Goal: Navigation & Orientation: Find specific page/section

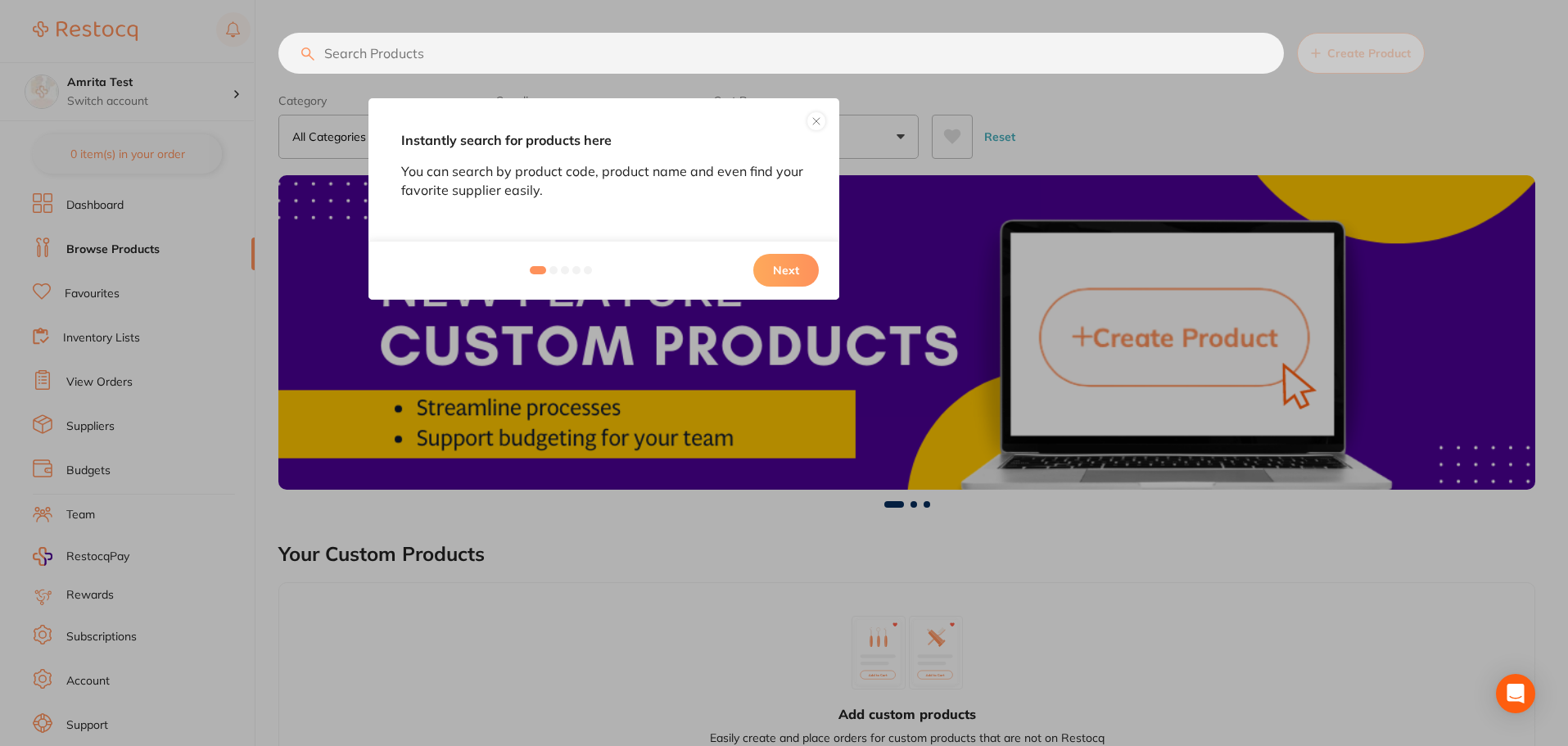
click at [773, 268] on button "Next" at bounding box center [785, 270] width 65 height 33
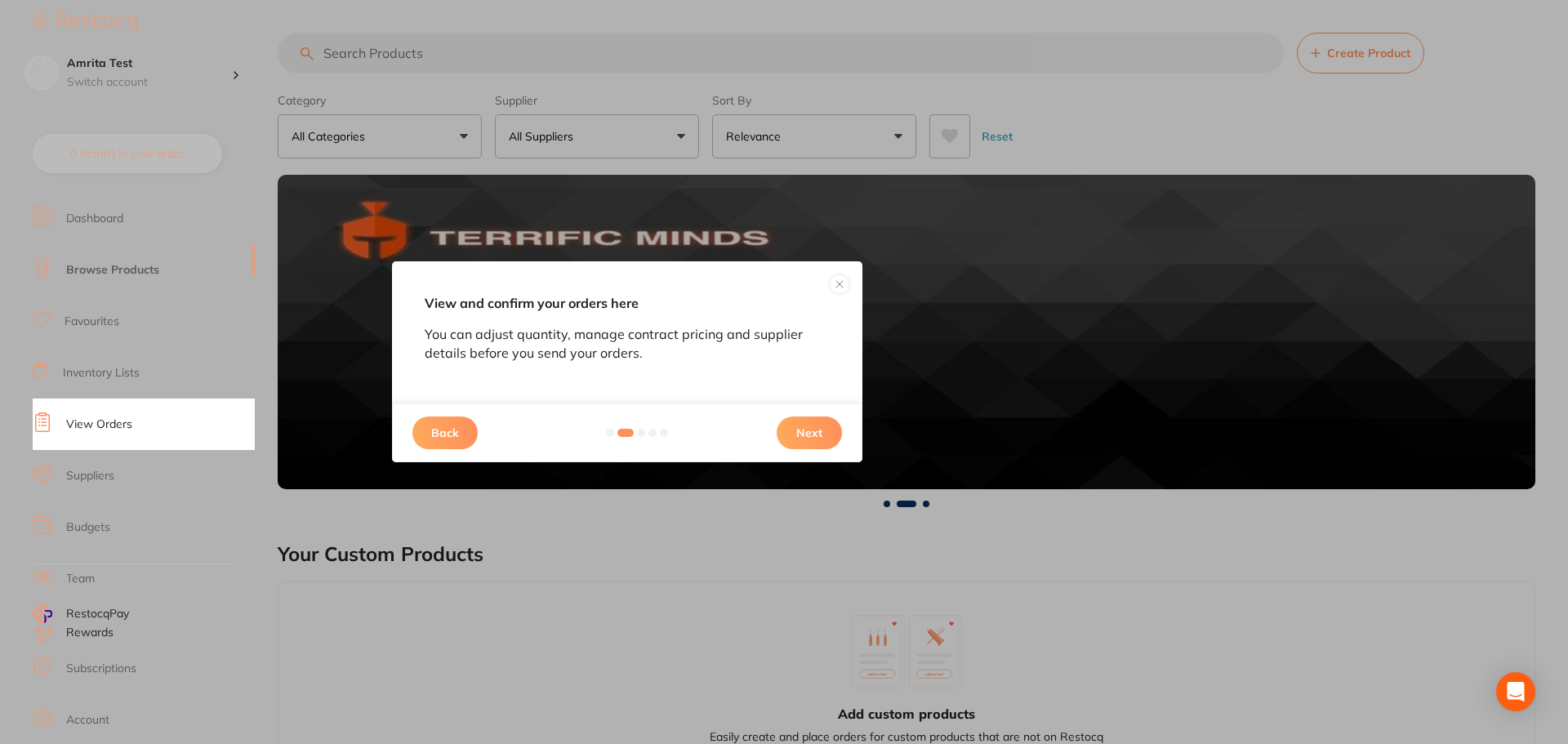
click at [780, 460] on div "Back Next" at bounding box center [627, 433] width 470 height 59
click at [789, 449] on div "Back Next" at bounding box center [627, 433] width 470 height 59
click at [797, 429] on button "Next" at bounding box center [809, 433] width 65 height 33
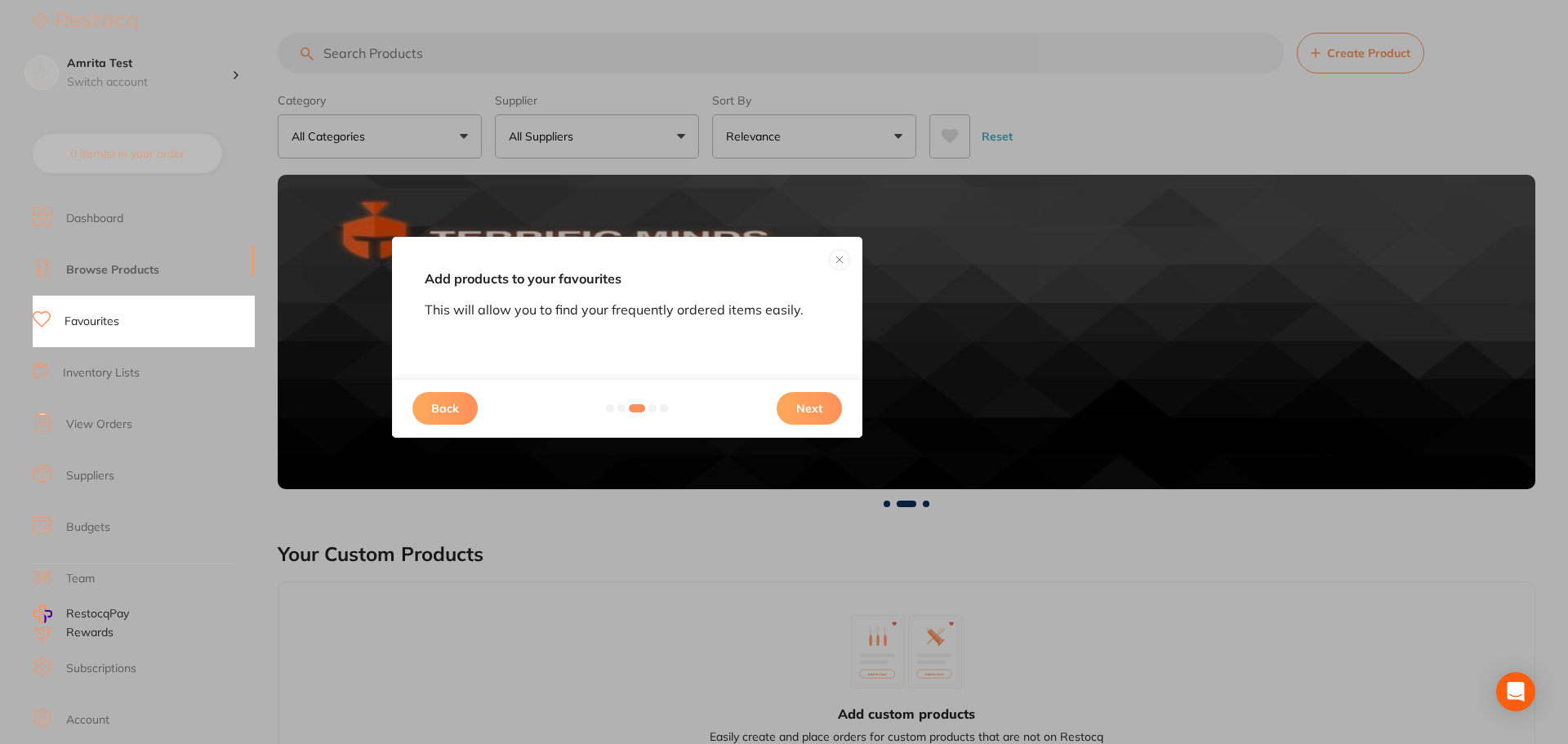
click at [800, 408] on button "Next" at bounding box center [809, 408] width 65 height 33
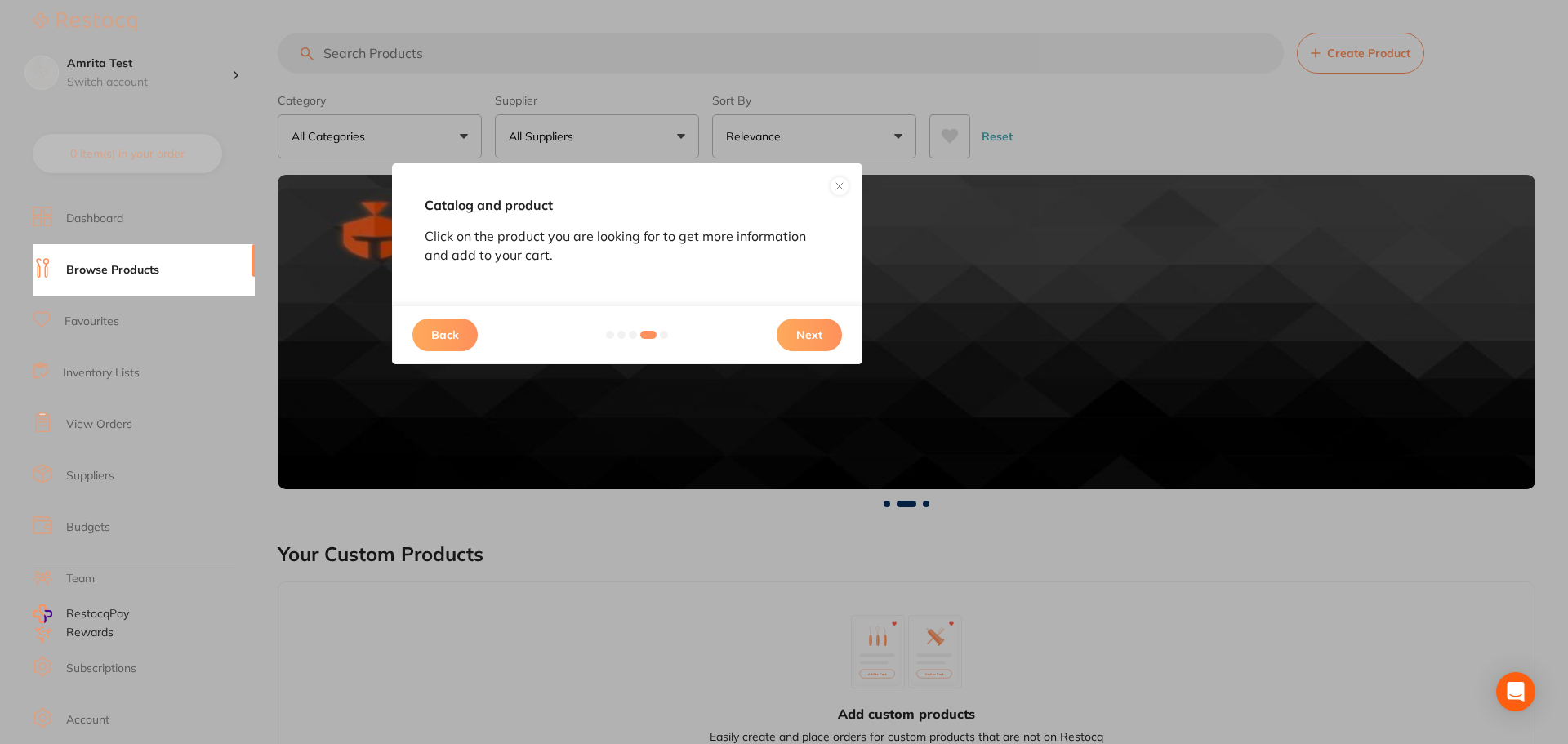
click at [814, 333] on button "Next" at bounding box center [809, 335] width 65 height 33
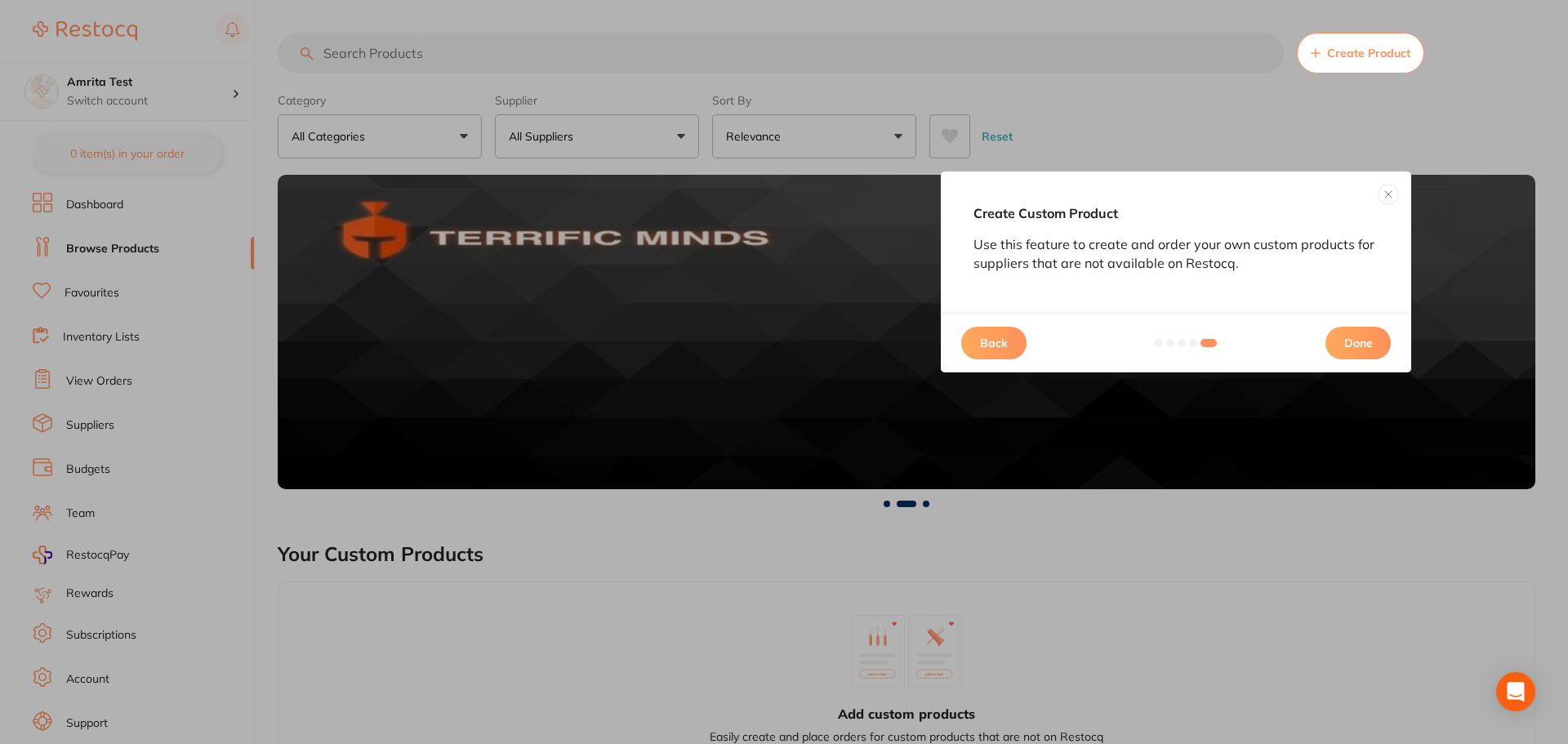
click at [1371, 332] on button "Done" at bounding box center [1358, 343] width 65 height 33
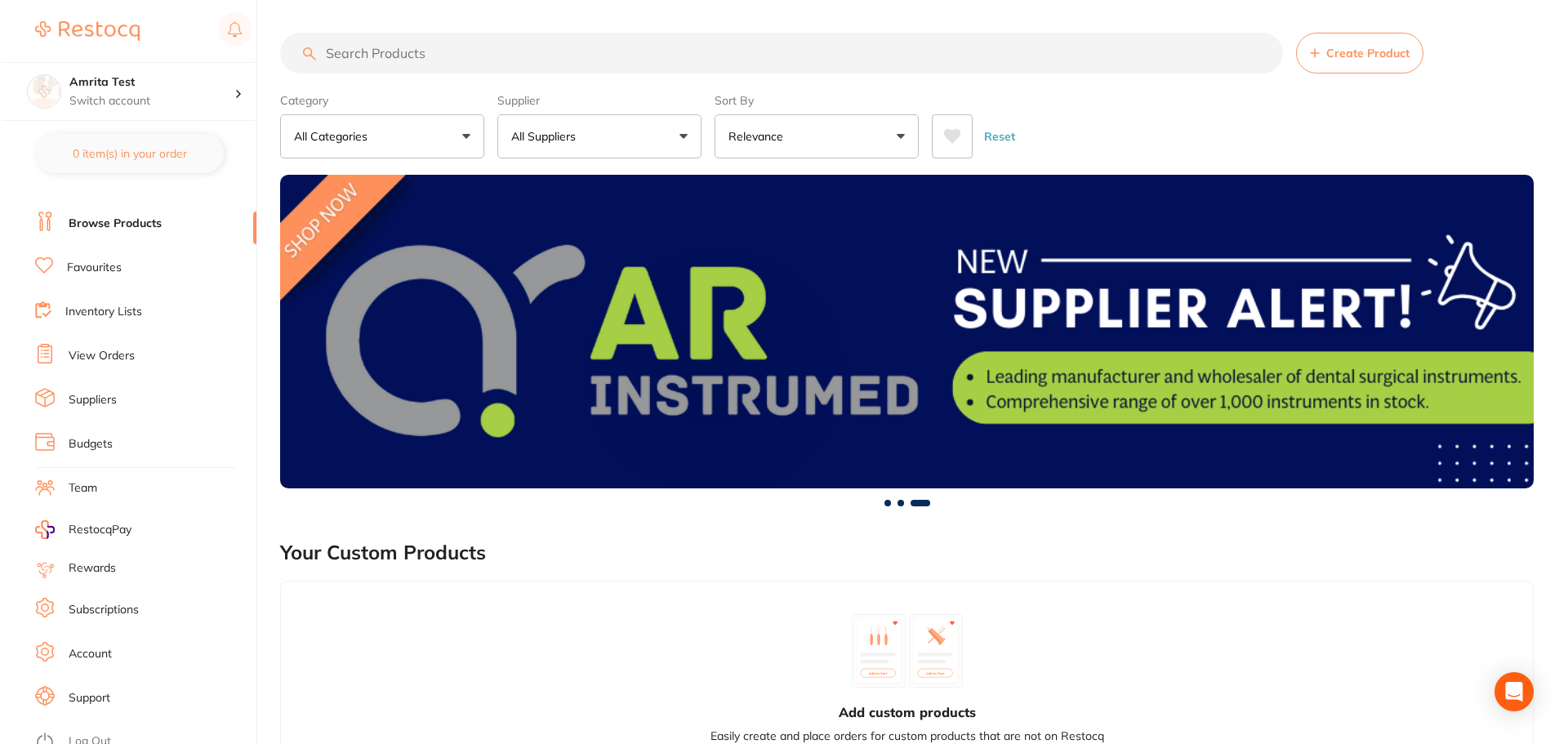
scroll to position [37, 0]
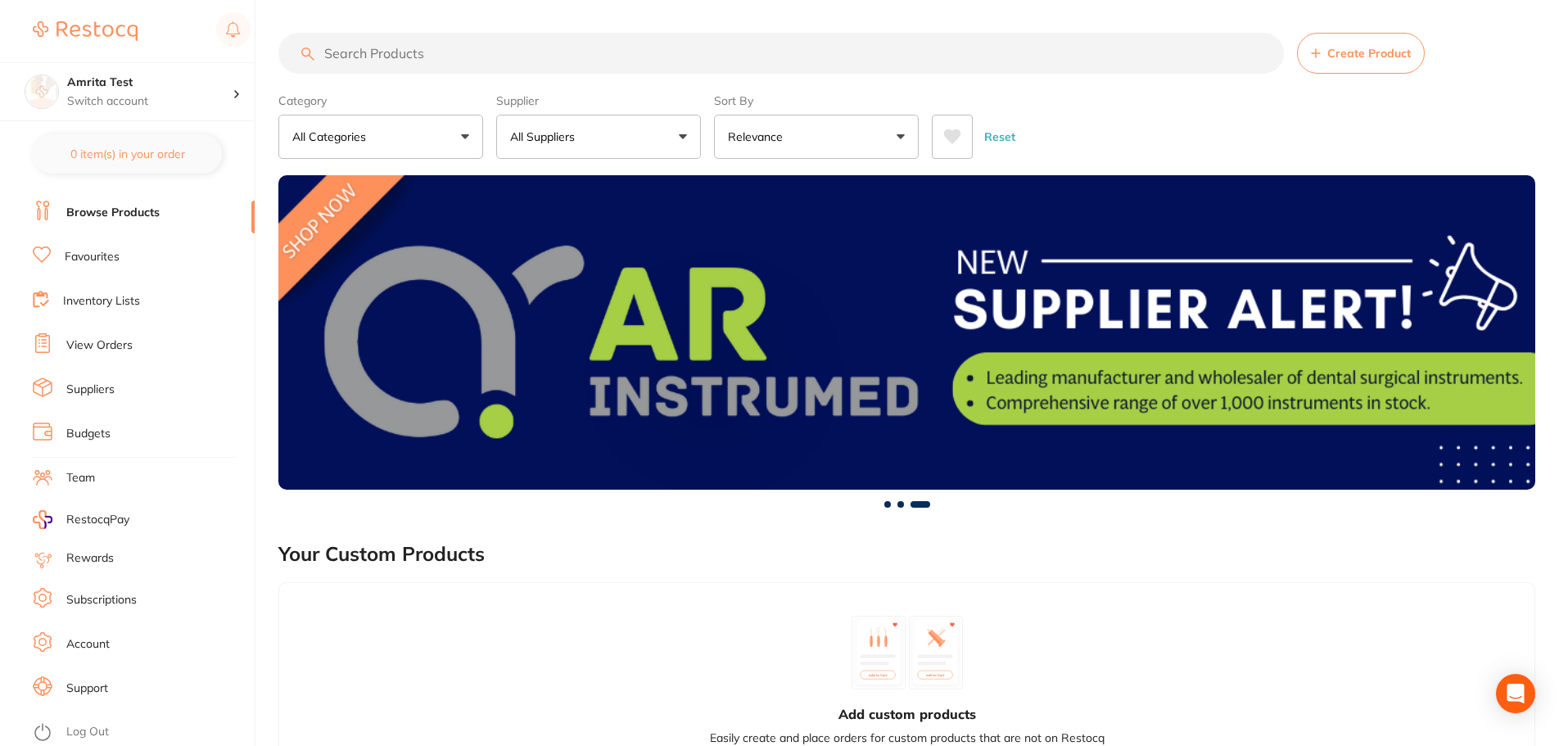
click at [101, 732] on link "Log Out" at bounding box center [88, 732] width 43 height 16
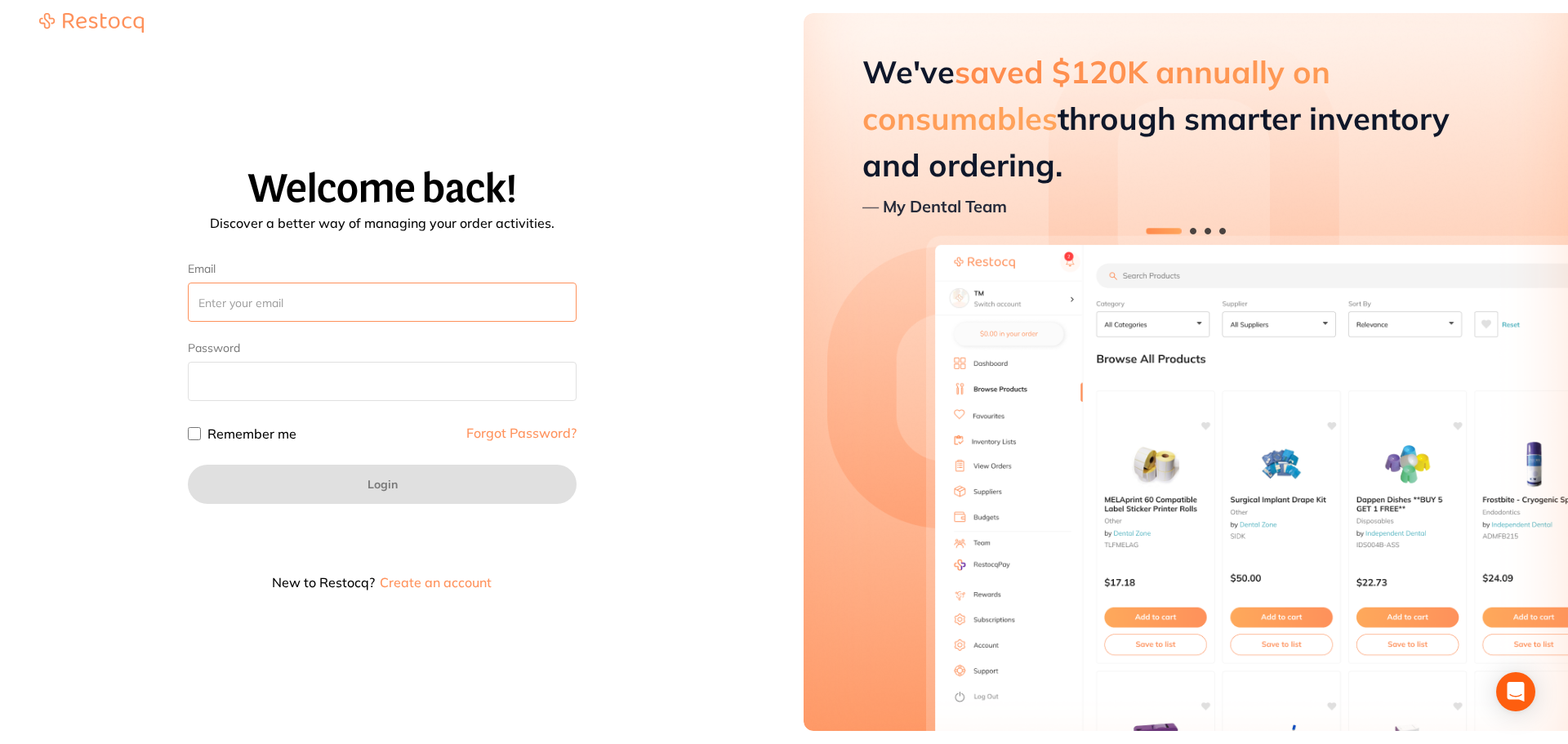
click at [340, 291] on input "Email" at bounding box center [382, 302] width 388 height 39
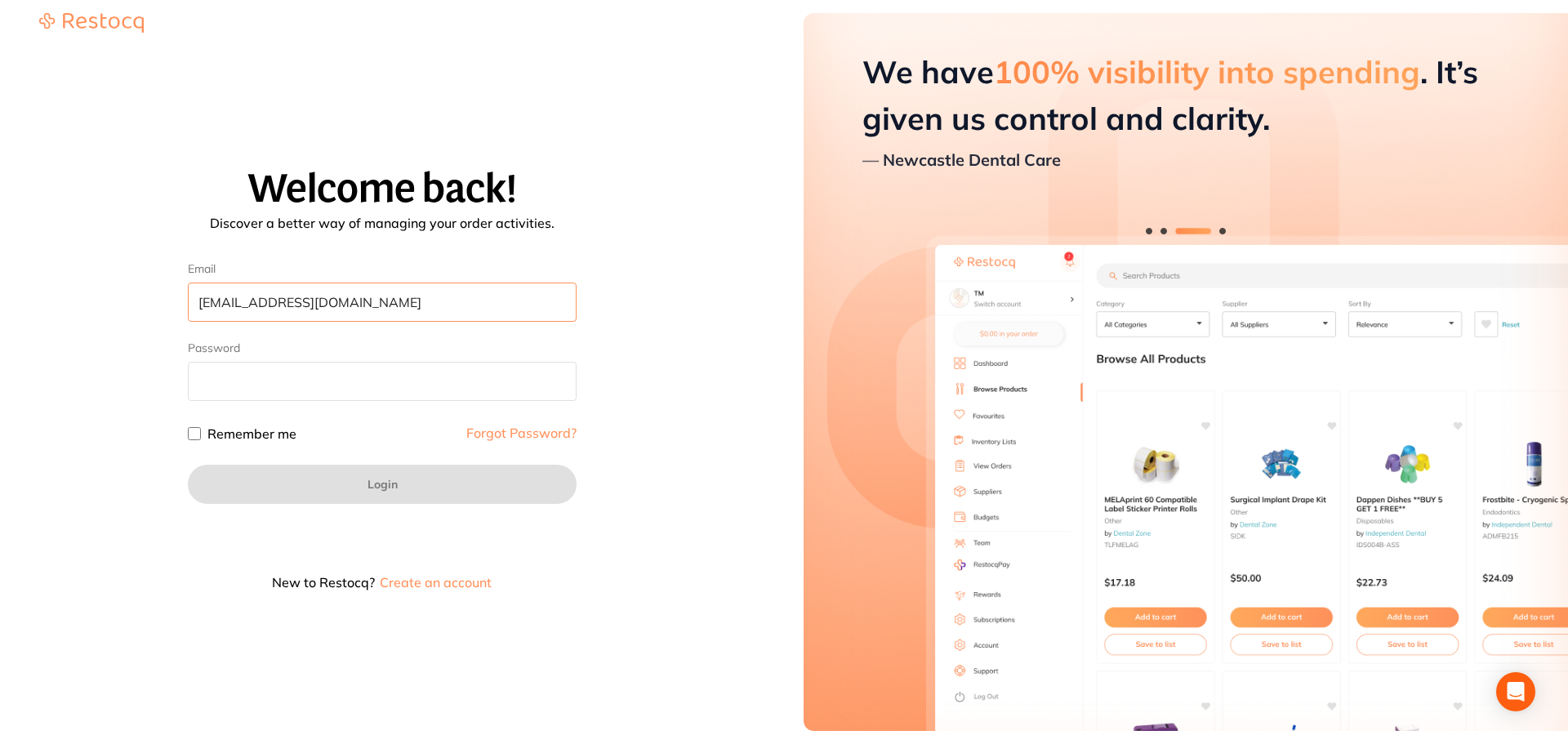
type input "amrita@terrificminds.com"
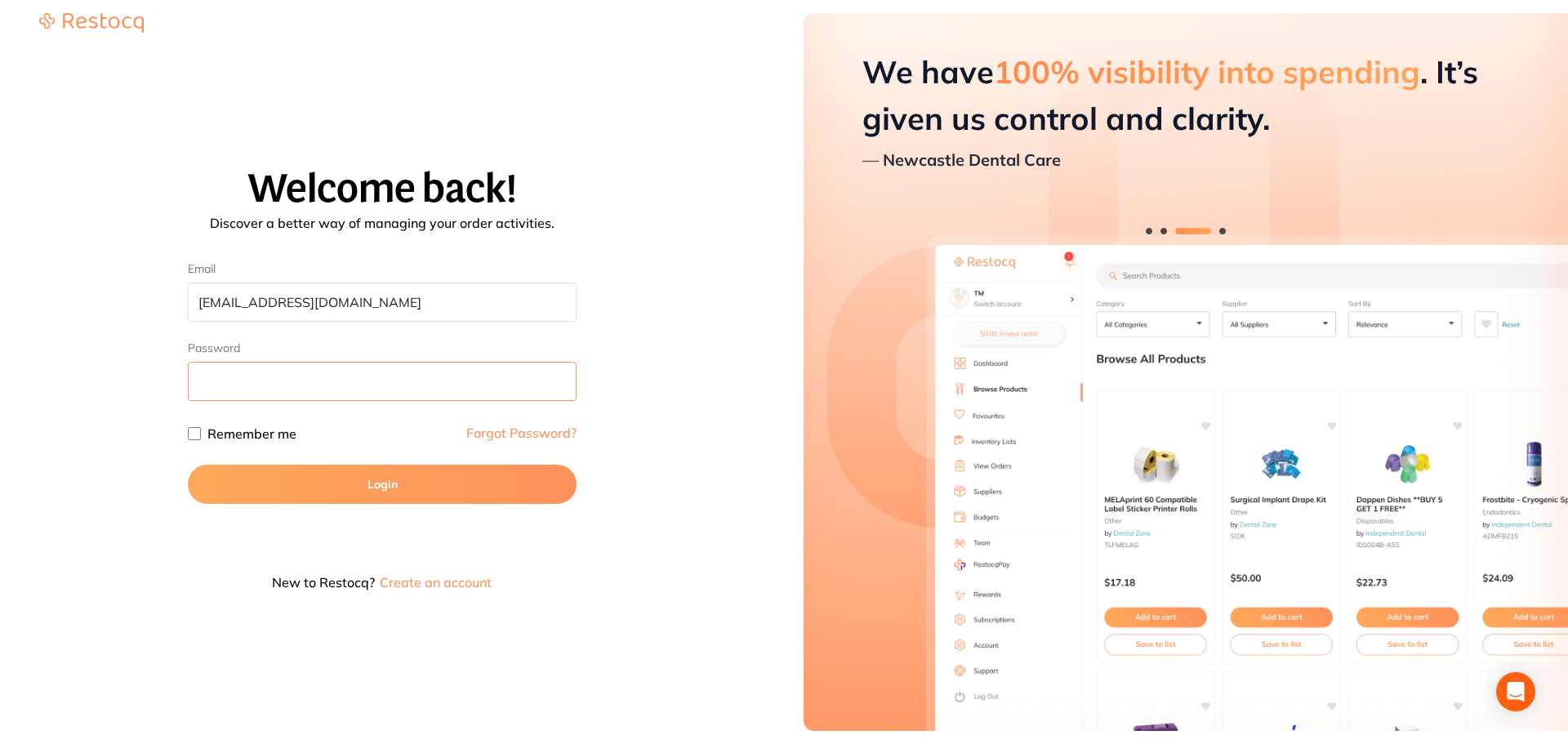
click at [188, 465] on button "Login" at bounding box center [382, 485] width 388 height 39
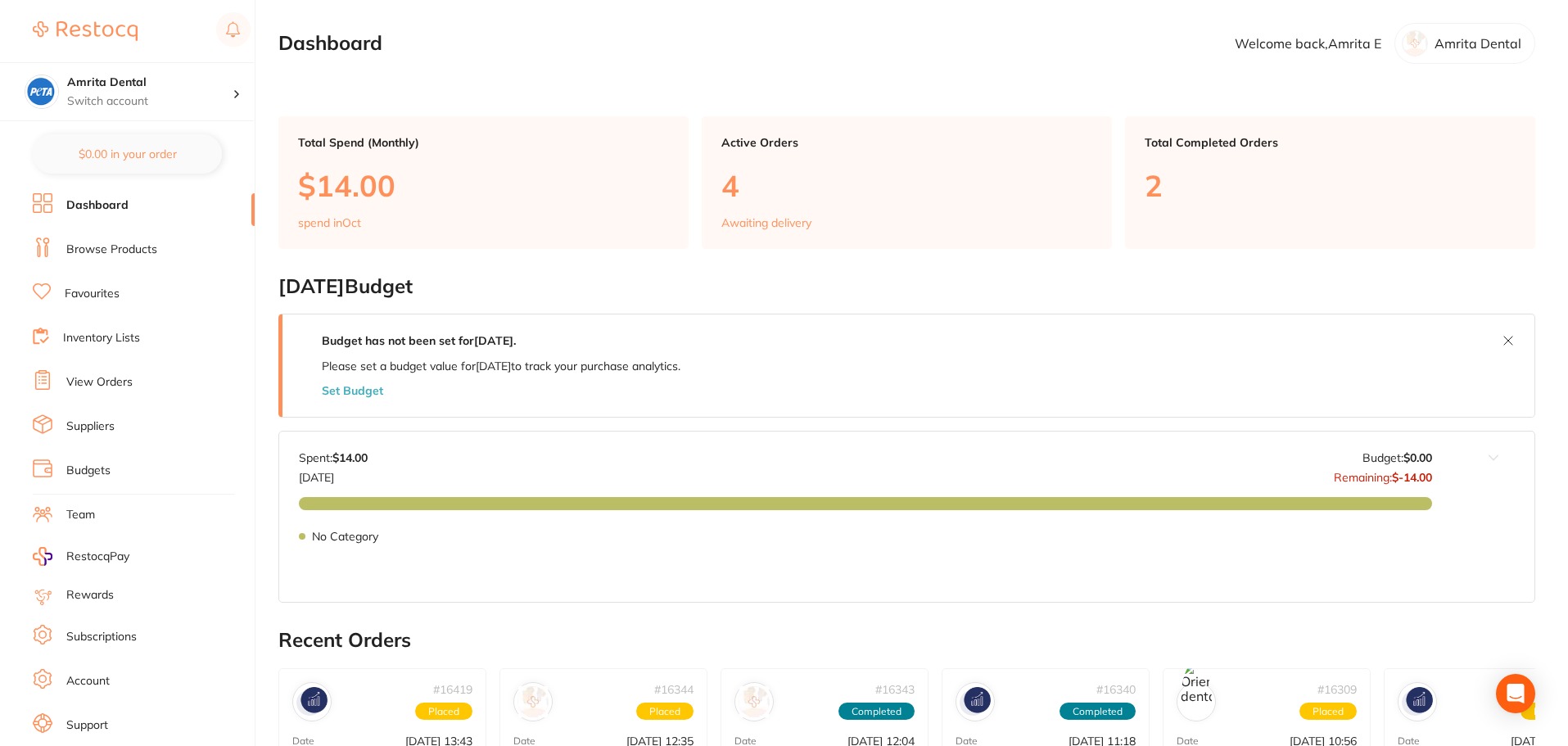
click at [118, 256] on link "Browse Products" at bounding box center [112, 249] width 91 height 16
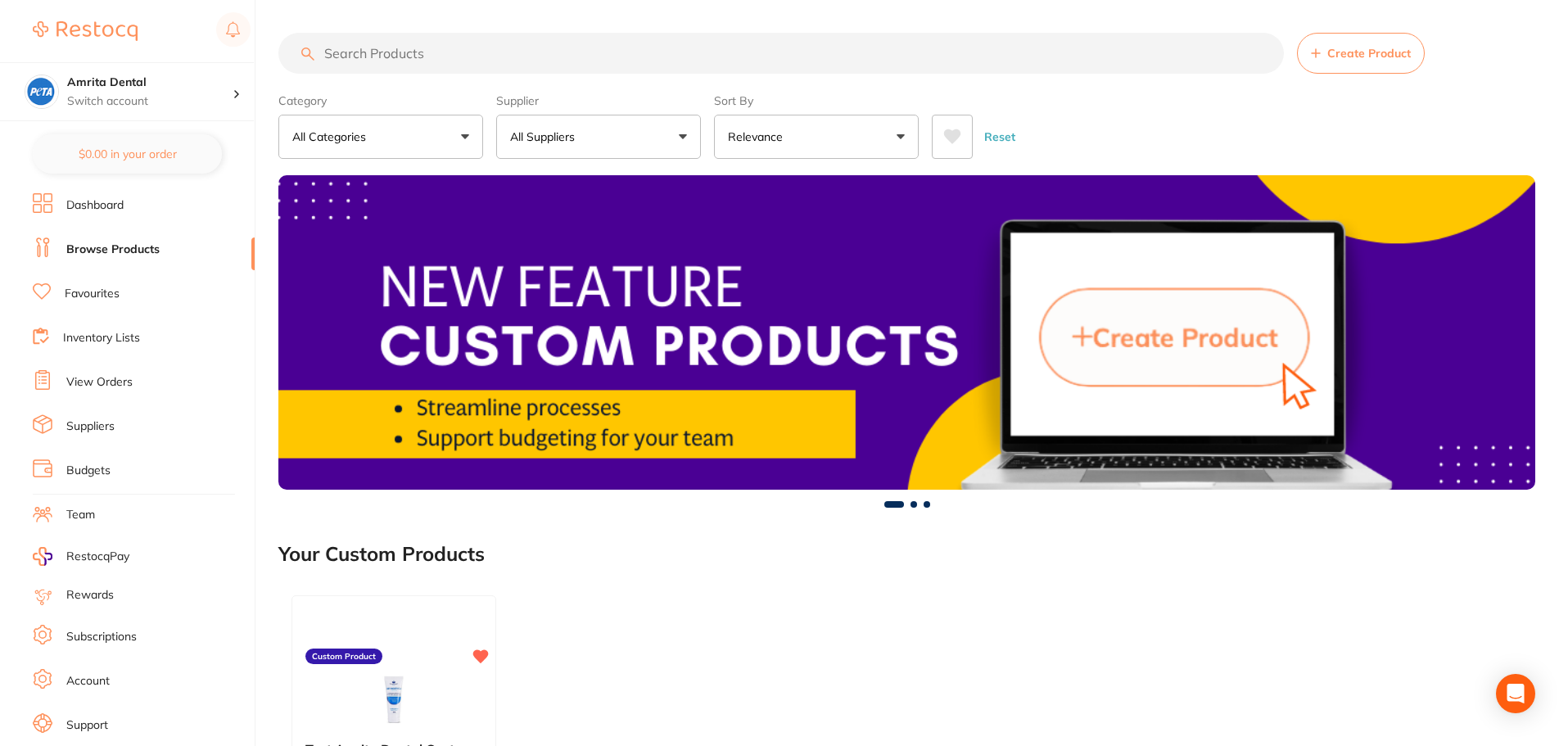
click at [104, 284] on li "Favourites" at bounding box center [144, 294] width 221 height 25
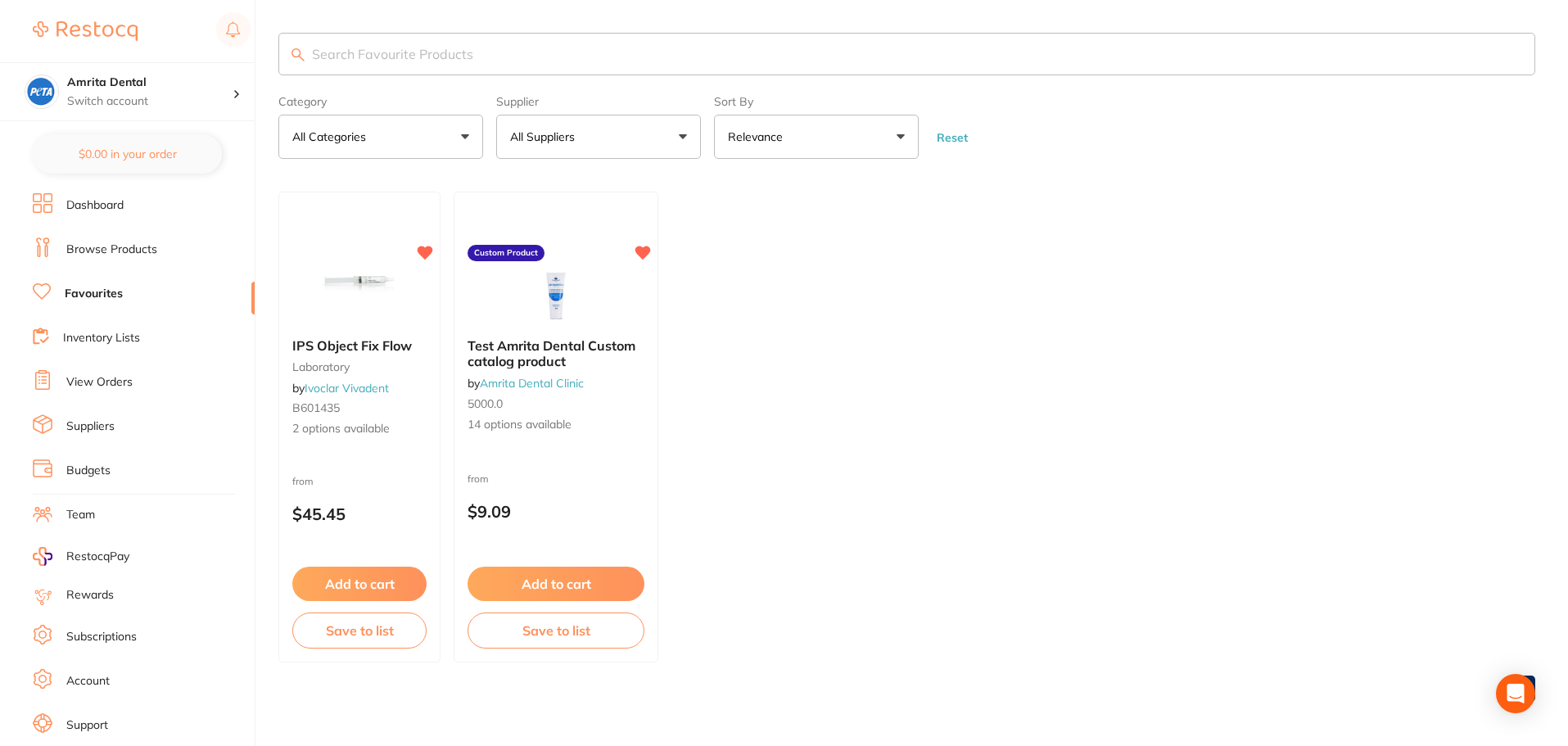
click at [116, 349] on li "Inventory Lists" at bounding box center [144, 339] width 221 height 25
